Goal: Download file/media

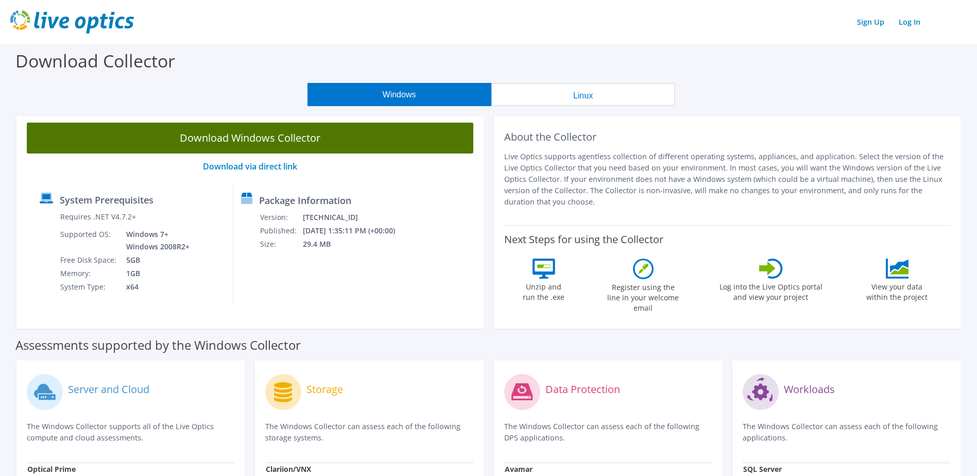
click at [253, 142] on link "Download Windows Collector" at bounding box center [250, 138] width 447 height 31
